Goal: Task Accomplishment & Management: Manage account settings

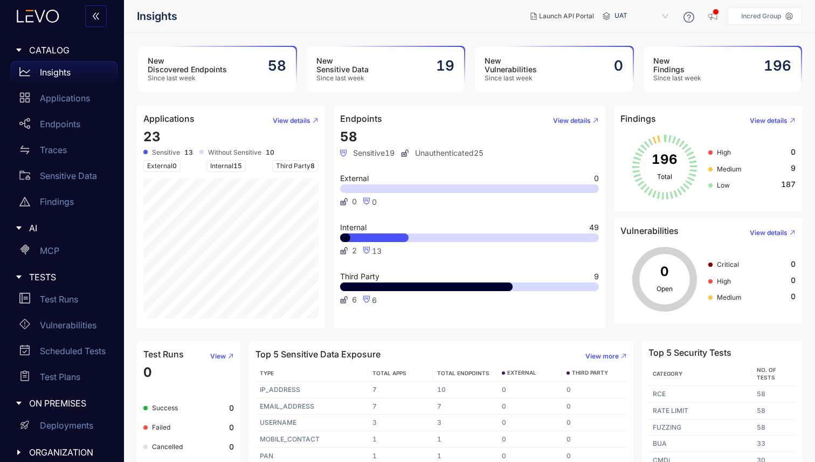
click at [767, 11] on aside "Incred Group" at bounding box center [765, 16] width 74 height 17
click at [766, 14] on p "Incred Group" at bounding box center [761, 16] width 40 height 8
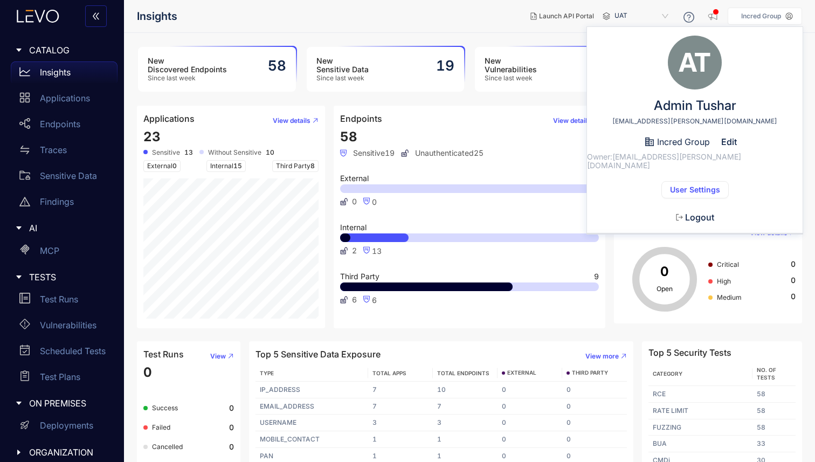
click at [686, 185] on span "User Settings" at bounding box center [695, 189] width 50 height 9
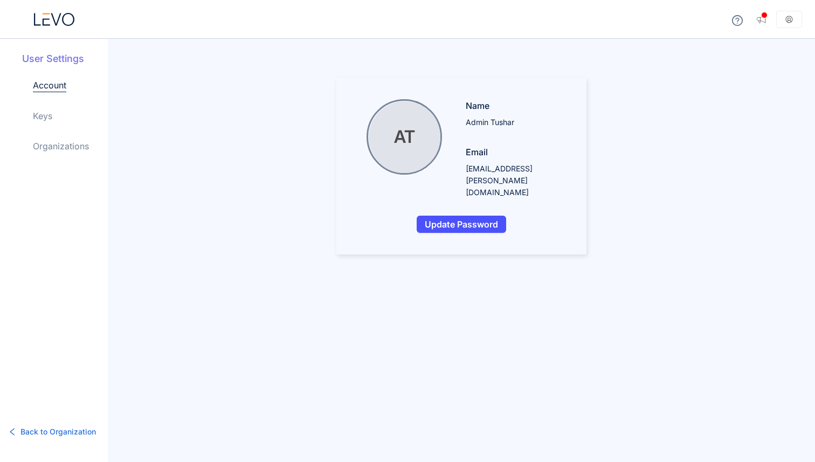
click at [57, 141] on link "Organizations" at bounding box center [61, 146] width 56 height 13
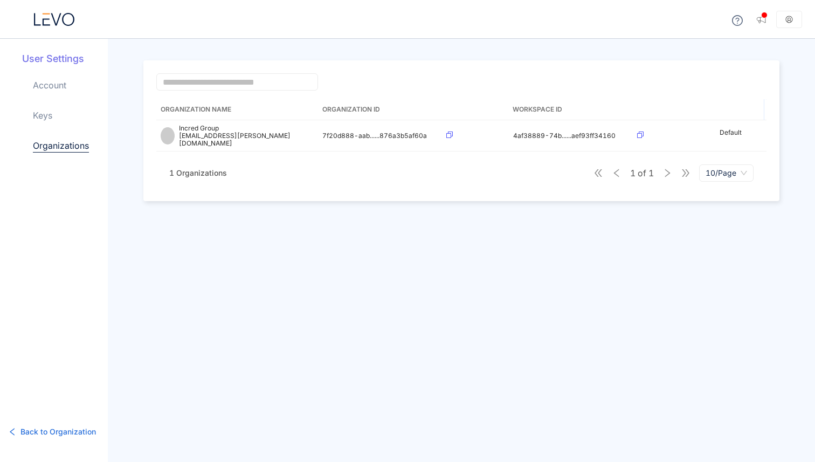
click at [47, 123] on div "Account Keys Organizations" at bounding box center [70, 124] width 75 height 91
click at [46, 114] on link "Keys" at bounding box center [42, 115] width 19 height 13
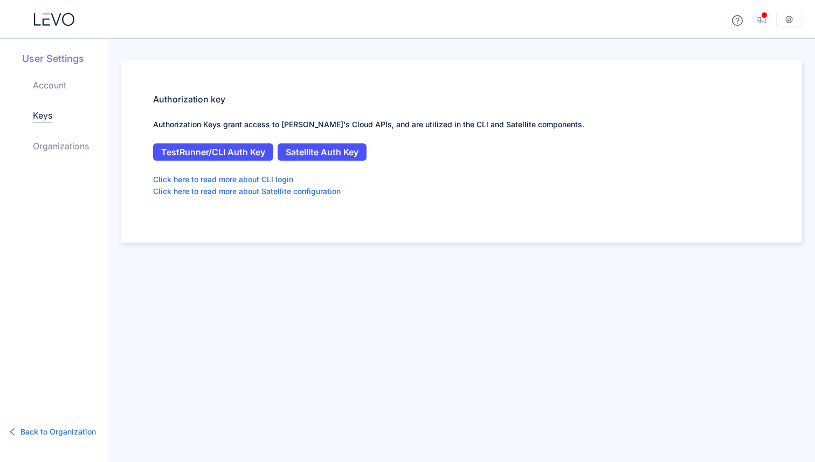
click at [54, 146] on link "Organizations" at bounding box center [61, 146] width 56 height 13
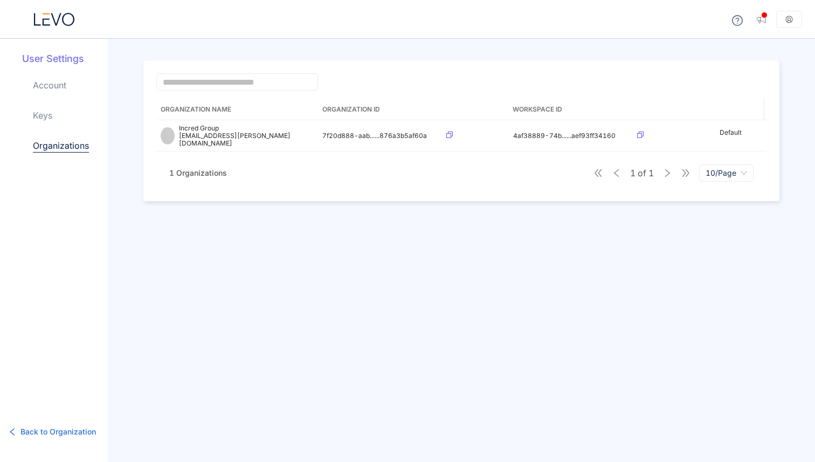
click at [52, 87] on link "Account" at bounding box center [49, 85] width 33 height 13
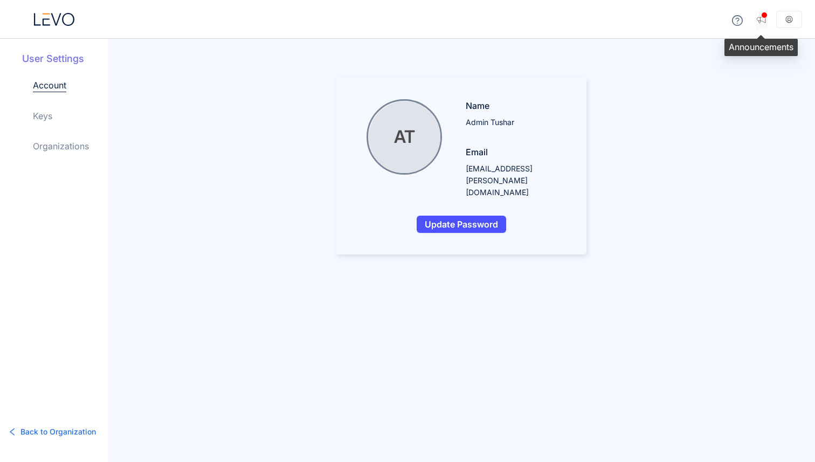
click at [767, 17] on button "button" at bounding box center [762, 20] width 12 height 17
click at [740, 18] on icon at bounding box center [737, 20] width 11 height 11
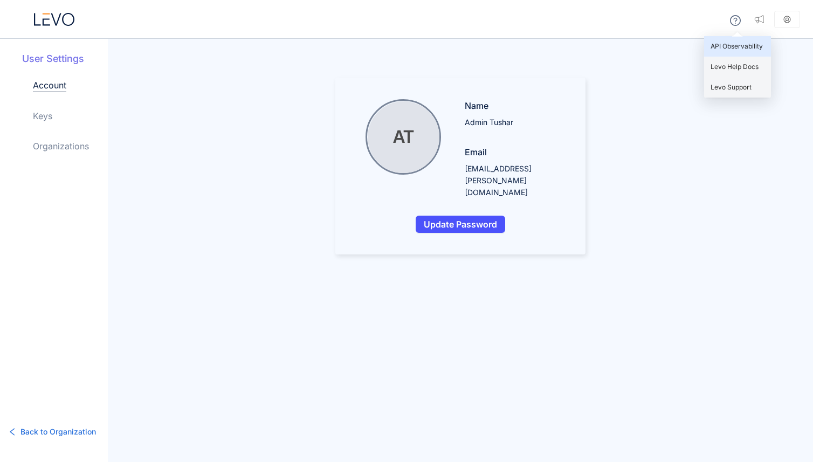
click at [720, 51] on div "API Observability" at bounding box center [737, 46] width 67 height 20
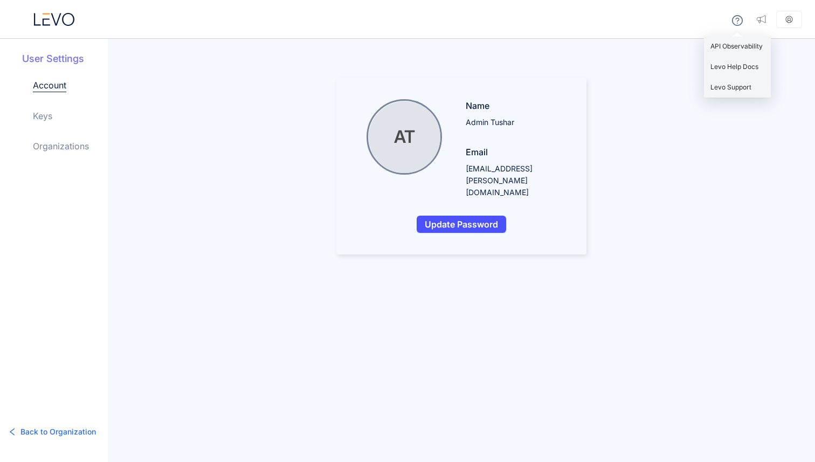
click at [51, 84] on link "Account" at bounding box center [49, 85] width 33 height 13
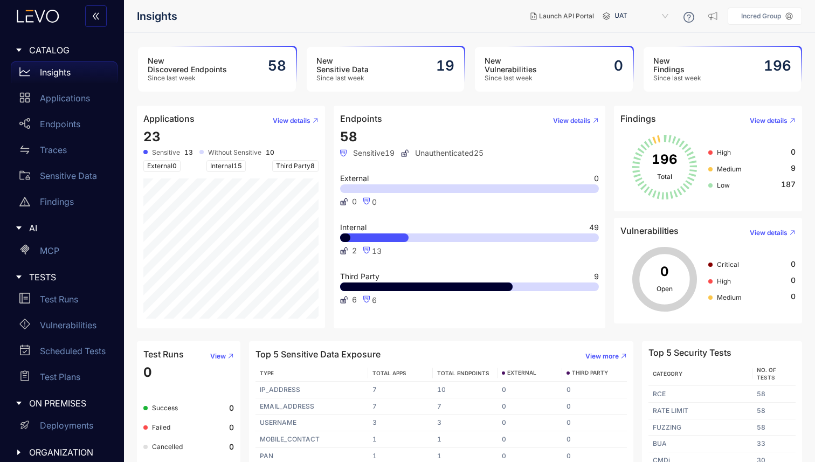
scroll to position [8, 0]
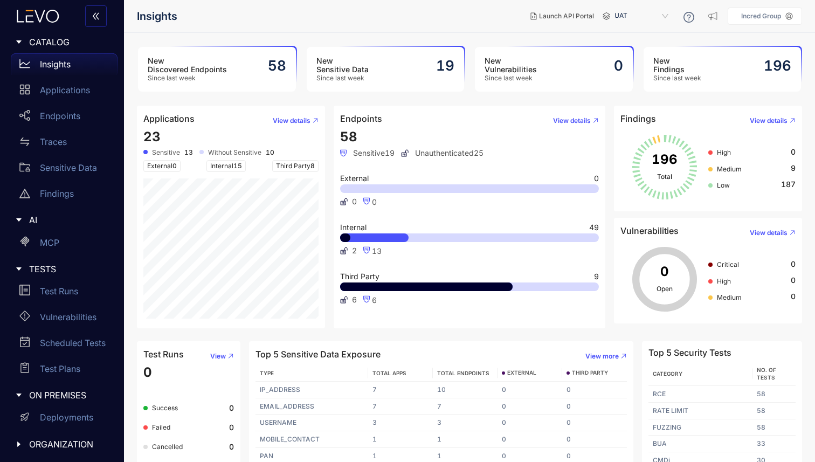
click at [67, 441] on span "ORGANIZATION" at bounding box center [69, 444] width 80 height 10
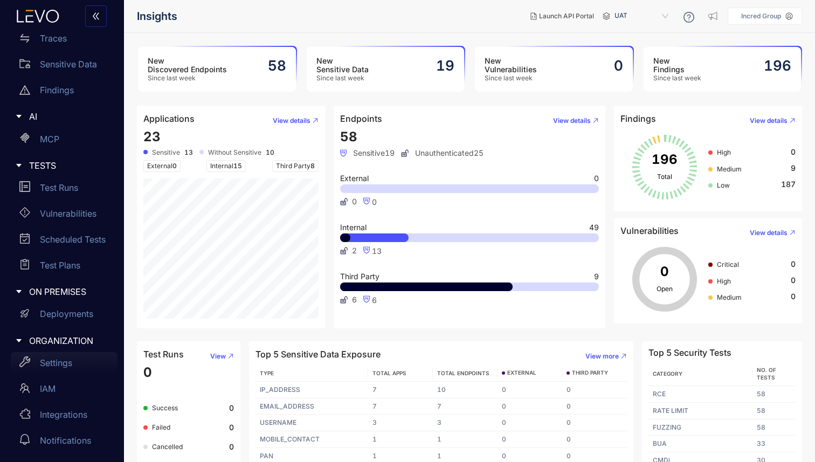
click at [63, 365] on p "Settings" at bounding box center [56, 363] width 32 height 10
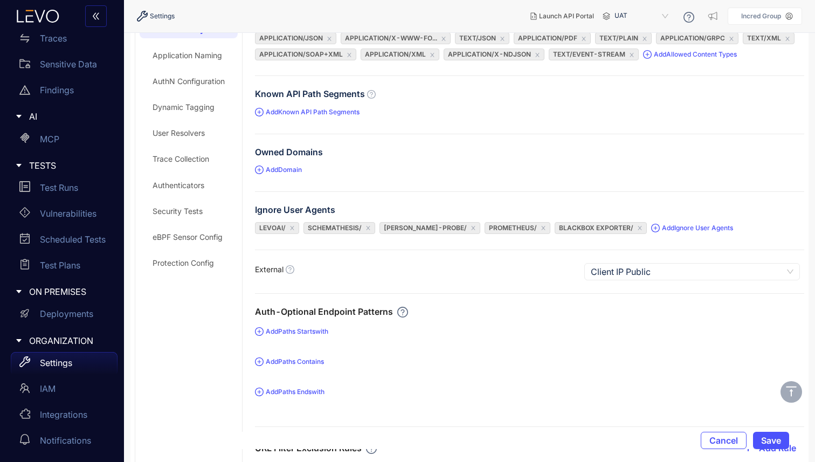
scroll to position [51, 0]
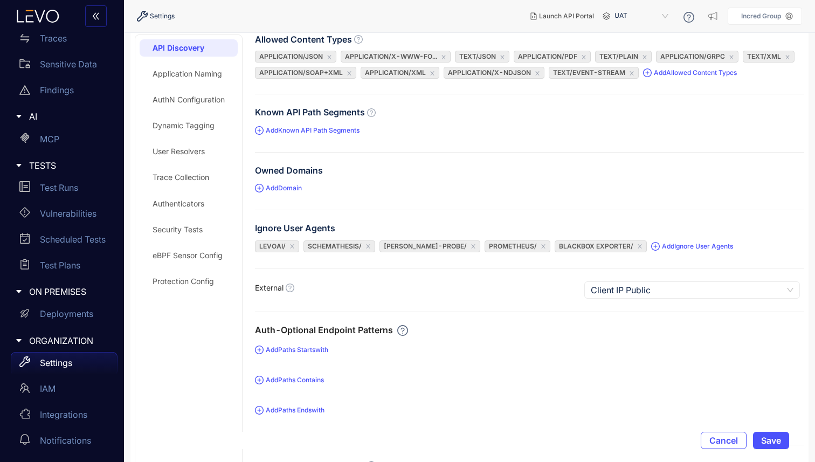
click at [184, 122] on div "Dynamic Tagging" at bounding box center [184, 125] width 62 height 9
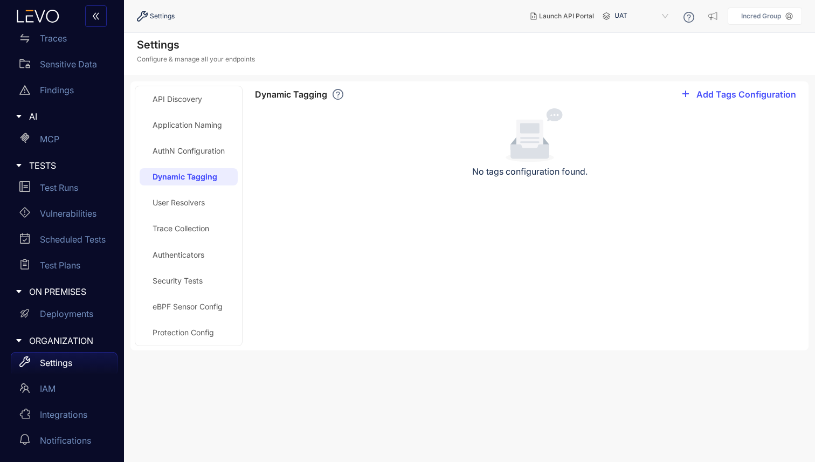
click at [184, 203] on div "User Resolvers" at bounding box center [179, 202] width 52 height 9
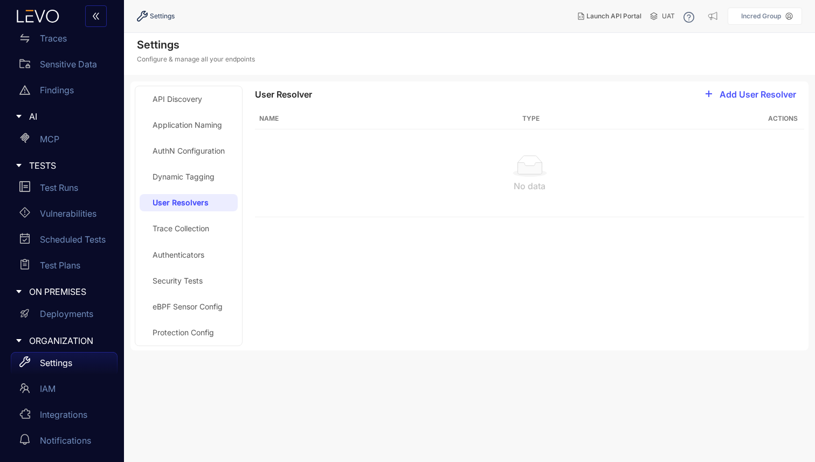
click at [184, 242] on div "API Discovery Application Naming AuthN Configuration Dynamic Tagging User Resol…" at bounding box center [189, 216] width 98 height 251
click at [181, 251] on div "Authenticators" at bounding box center [179, 255] width 52 height 9
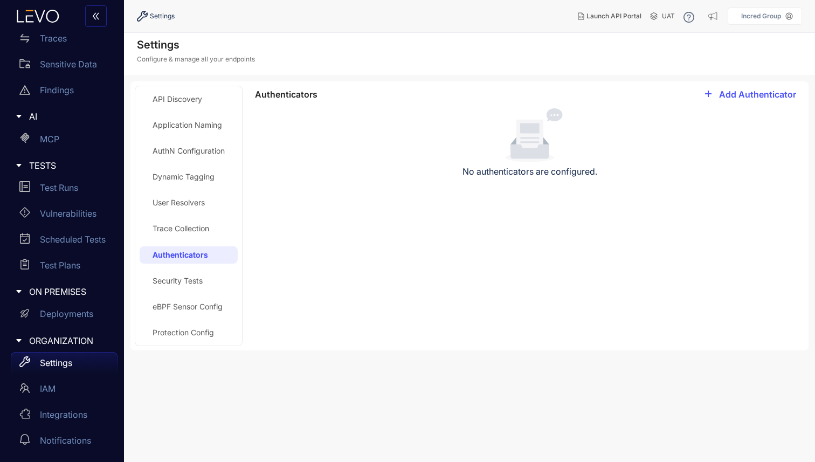
click at [180, 272] on div "Security Tests" at bounding box center [189, 280] width 98 height 17
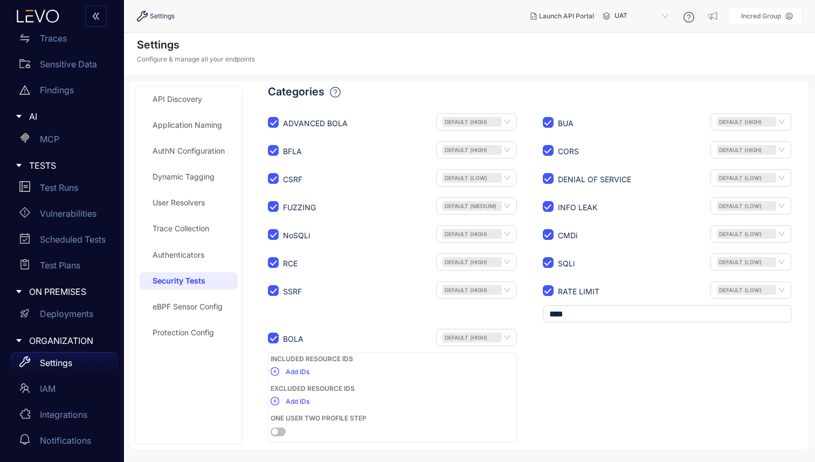
click at [179, 308] on div "eBPF Sensor Config" at bounding box center [188, 306] width 70 height 9
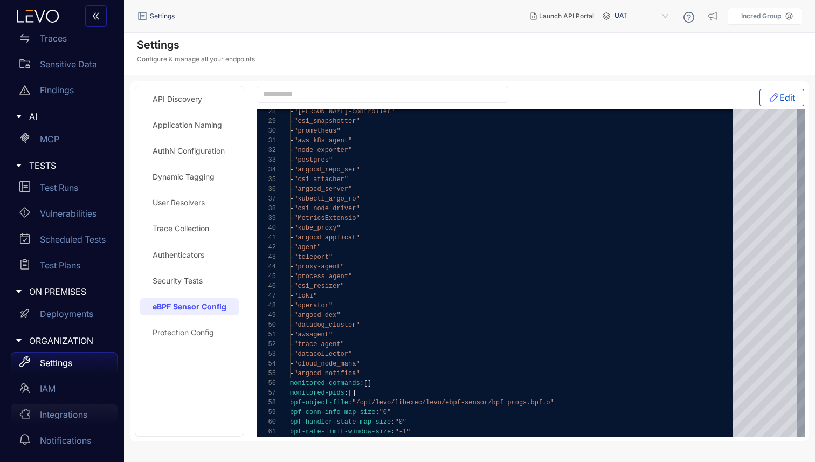
click at [63, 410] on p "Integrations" at bounding box center [63, 415] width 47 height 10
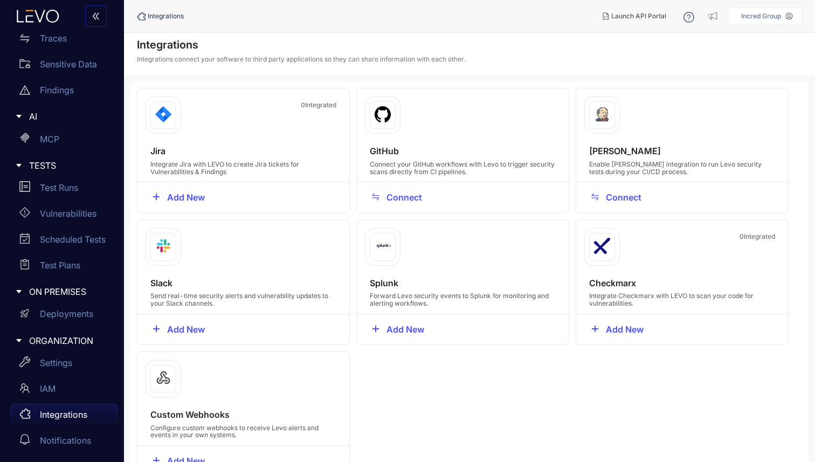
scroll to position [28, 0]
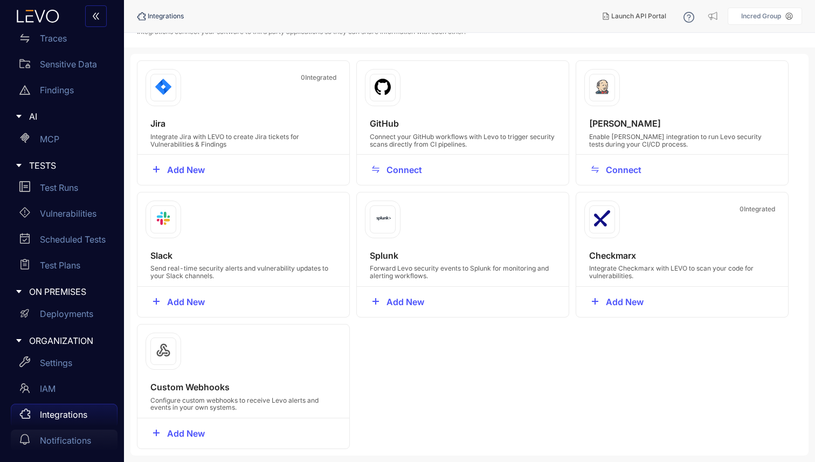
click at [85, 439] on p "Notifications" at bounding box center [65, 441] width 51 height 10
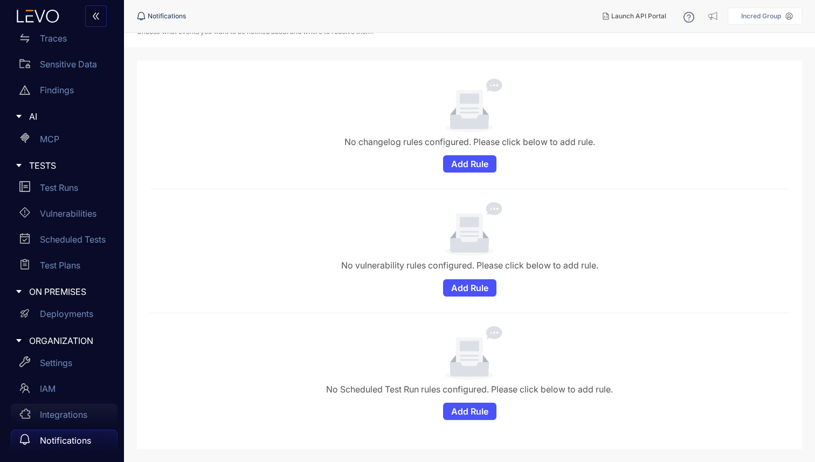
scroll to position [98, 0]
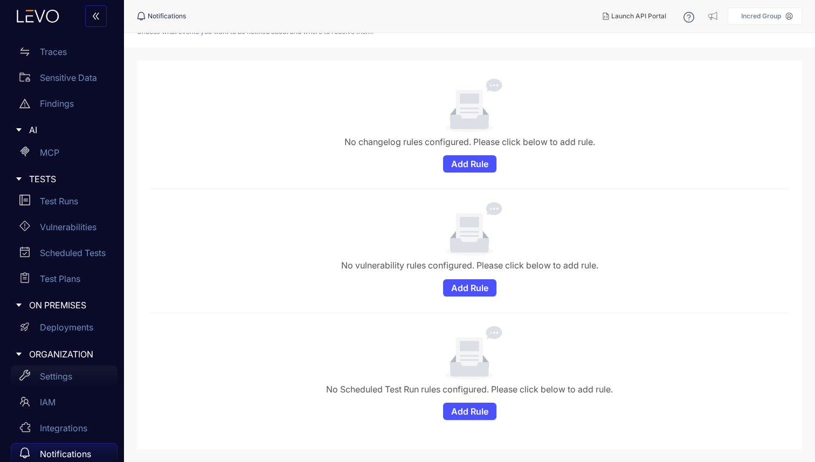
click at [60, 379] on p "Settings" at bounding box center [56, 377] width 32 height 10
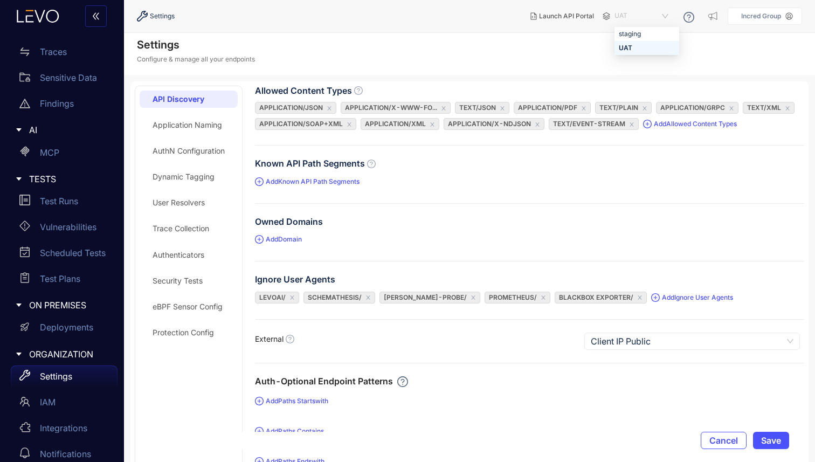
click at [673, 19] on div "UAT" at bounding box center [647, 16] width 65 height 17
click at [522, 67] on div "Settings Configure & manage all your endpoints" at bounding box center [469, 54] width 691 height 42
click at [666, 10] on span "UAT" at bounding box center [643, 16] width 56 height 17
click at [638, 39] on div "staging" at bounding box center [647, 34] width 56 height 12
click at [670, 16] on span "staging" at bounding box center [643, 16] width 56 height 17
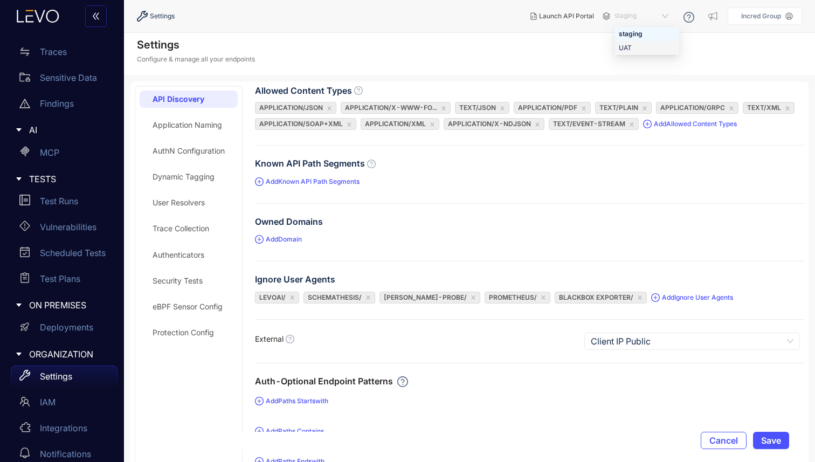
click at [636, 50] on div "UAT" at bounding box center [647, 48] width 56 height 12
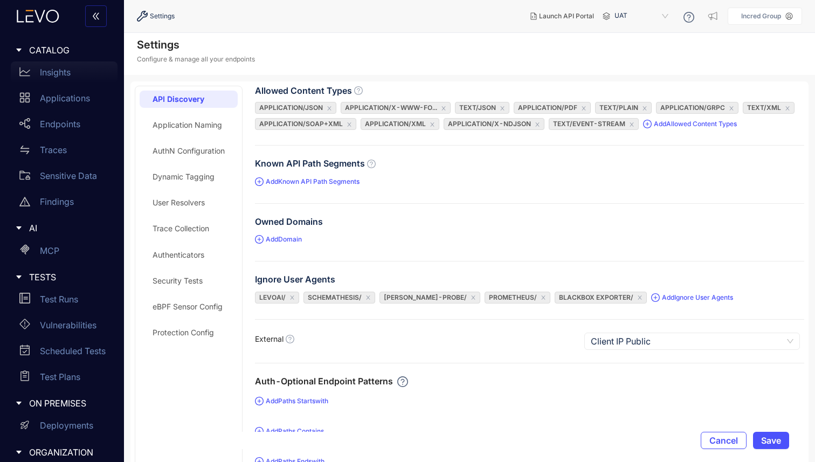
click at [54, 73] on p "Insights" at bounding box center [55, 72] width 31 height 10
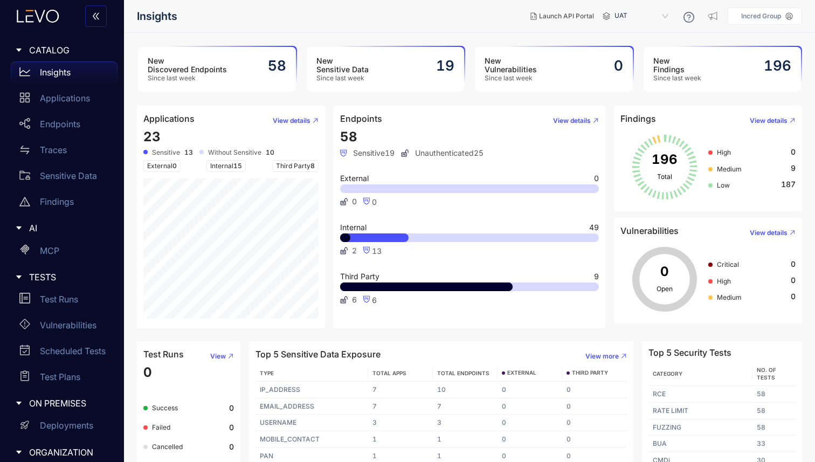
click at [770, 27] on header "Insights Launch API Portal UAT 135514c9-8c68-44c9-940a-5134b095850c 89362dc8-6b…" at bounding box center [469, 16] width 665 height 32
click at [771, 15] on p "Incred Group" at bounding box center [761, 16] width 40 height 8
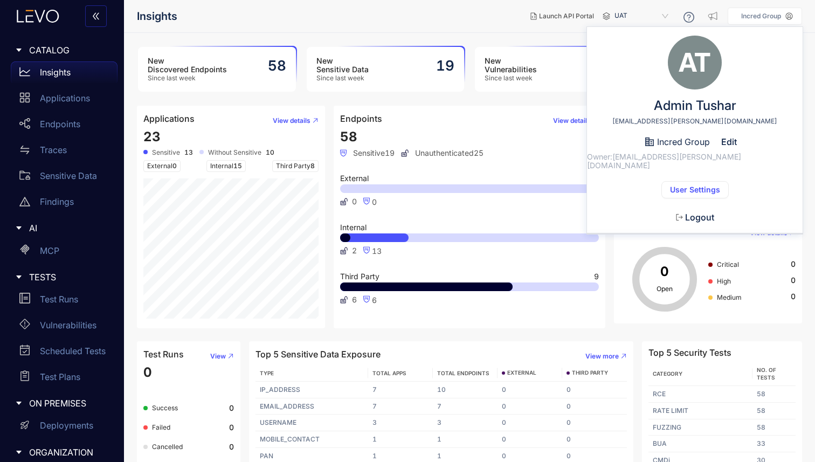
click at [701, 186] on button "User Settings" at bounding box center [695, 189] width 67 height 17
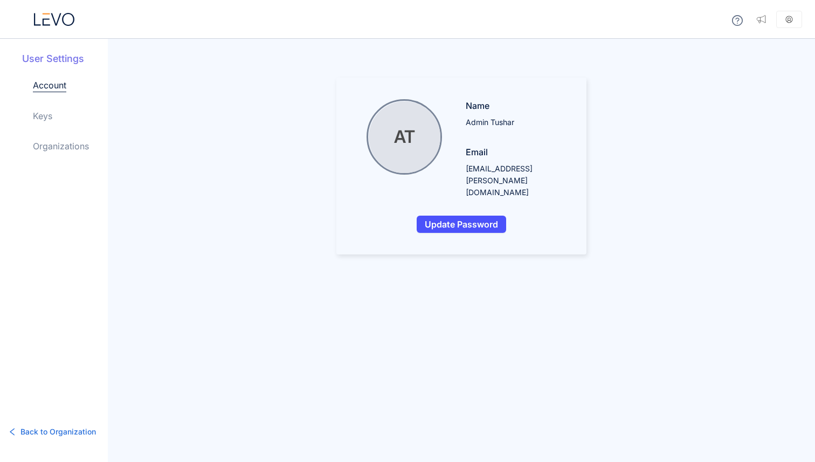
click at [783, 21] on aside at bounding box center [789, 19] width 26 height 17
click at [786, 26] on aside at bounding box center [789, 19] width 26 height 17
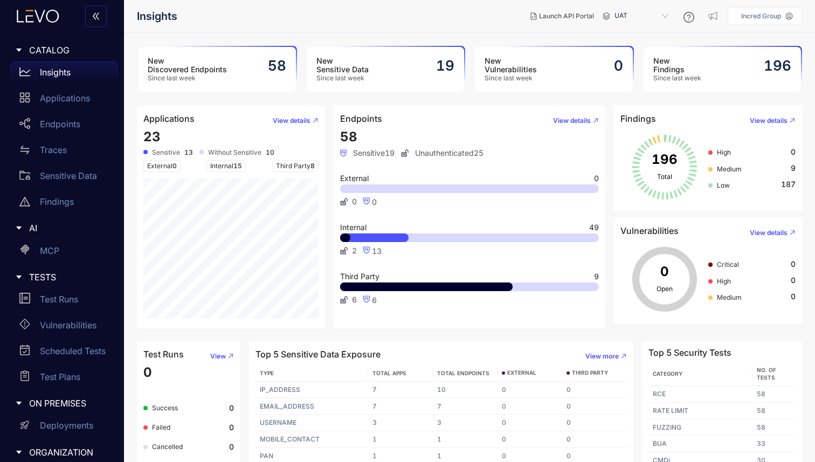
click at [761, 12] on aside "Incred Group" at bounding box center [765, 16] width 74 height 17
click at [764, 20] on aside "Incred Group" at bounding box center [765, 16] width 74 height 17
click at [792, 16] on icon at bounding box center [790, 16] width 8 height 8
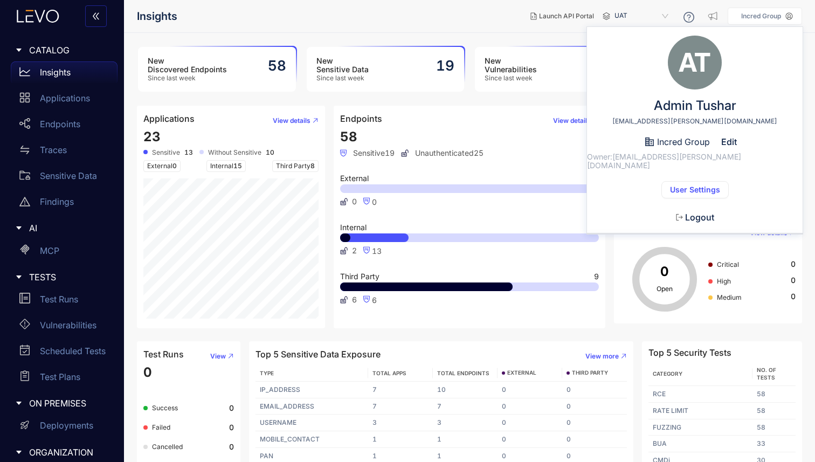
click at [694, 212] on span "Logout" at bounding box center [699, 217] width 29 height 10
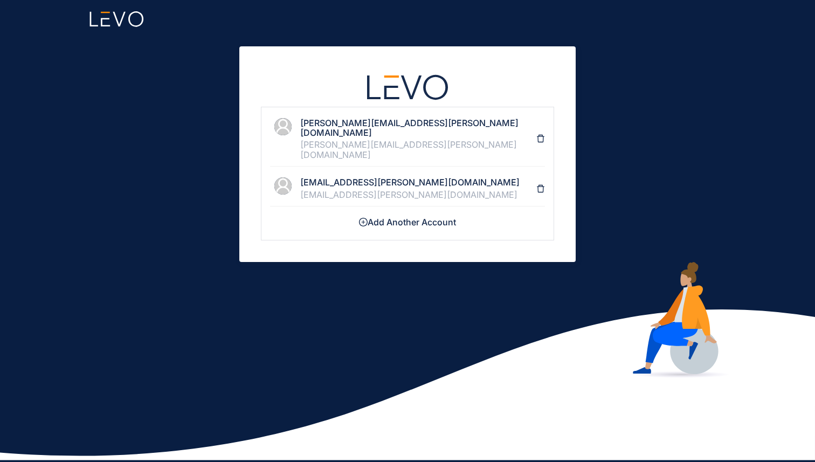
click at [377, 217] on h4 "Add Another Account" at bounding box center [407, 222] width 275 height 10
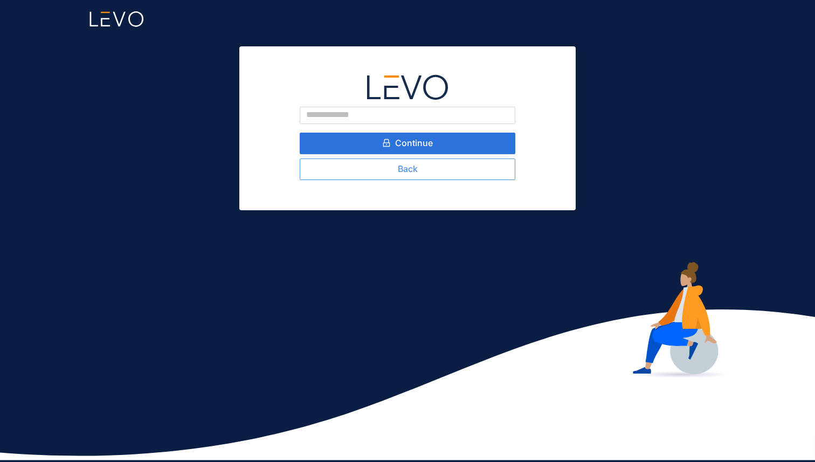
click at [401, 171] on span "Back" at bounding box center [408, 169] width 20 height 10
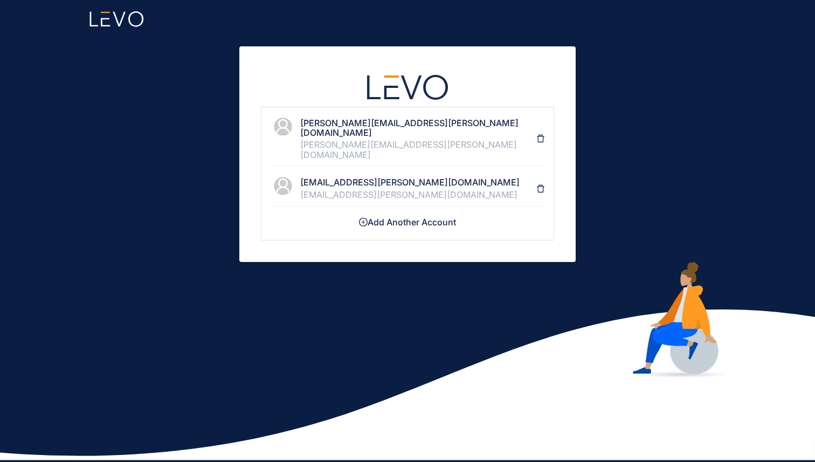
click at [369, 211] on li "Add Another Account" at bounding box center [407, 223] width 275 height 25
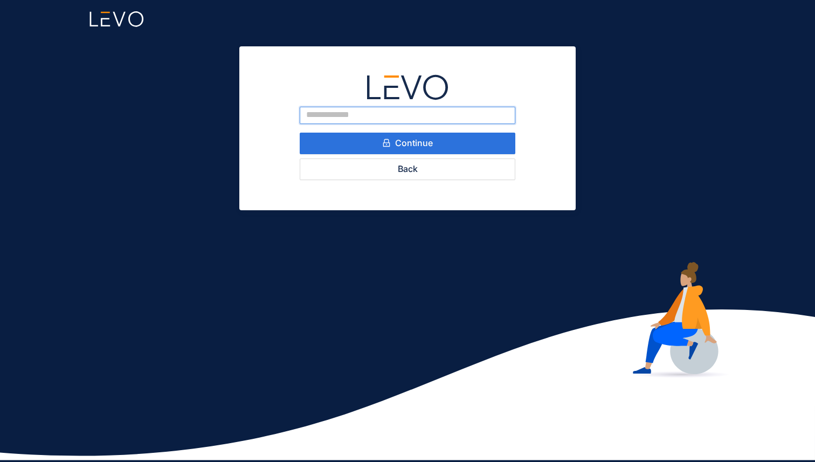
click at [380, 120] on input "email" at bounding box center [408, 115] width 216 height 17
click at [347, 111] on input "email" at bounding box center [408, 115] width 216 height 17
paste input "**********"
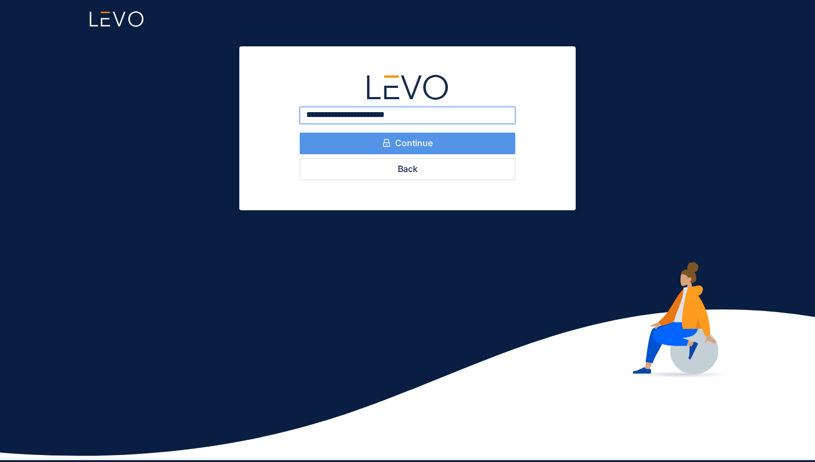
type input "**********"
click at [362, 148] on button "Continue" at bounding box center [408, 144] width 216 height 22
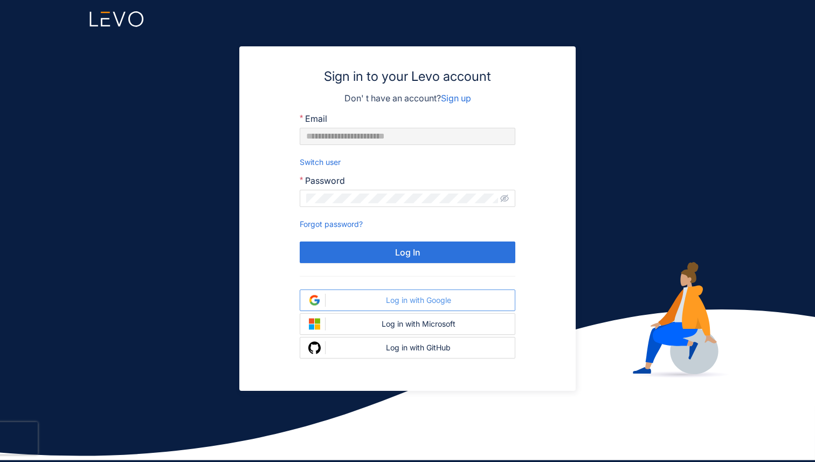
click at [373, 304] on div "Log in with Google" at bounding box center [418, 300] width 177 height 9
